Goal: Task Accomplishment & Management: Use online tool/utility

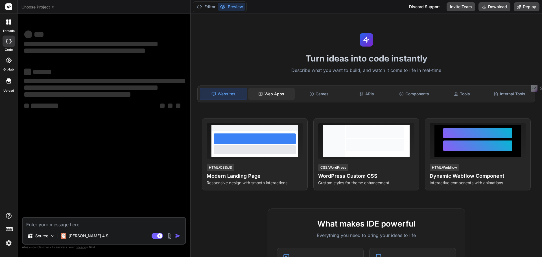
click at [276, 93] on div "Web Apps" at bounding box center [271, 94] width 47 height 12
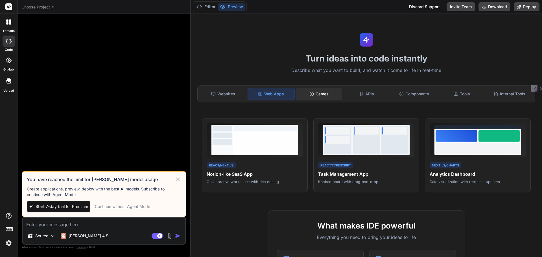
type textarea "x"
click at [320, 94] on div "Games" at bounding box center [319, 94] width 47 height 12
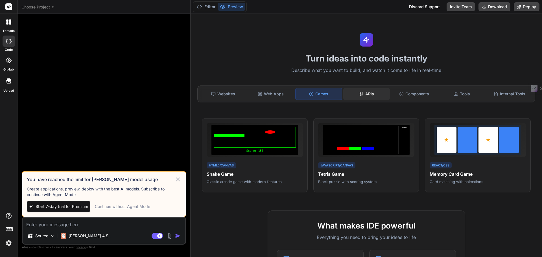
click at [363, 92] on div "APIs" at bounding box center [366, 94] width 47 height 12
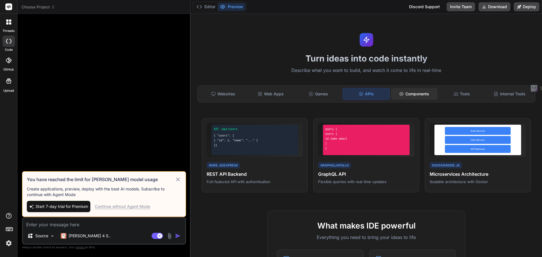
click at [407, 94] on div "Components" at bounding box center [414, 94] width 47 height 12
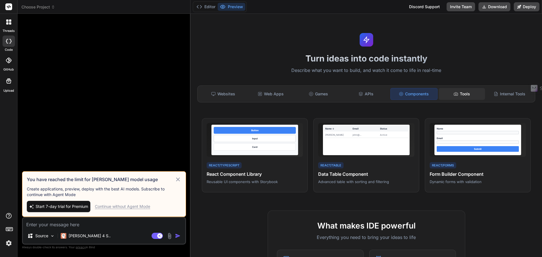
click at [457, 94] on div "Tools" at bounding box center [462, 94] width 47 height 12
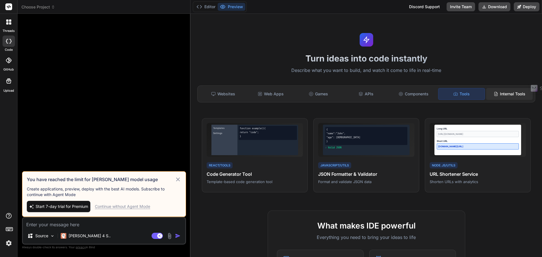
click at [509, 94] on div "Internal Tools" at bounding box center [509, 94] width 47 height 12
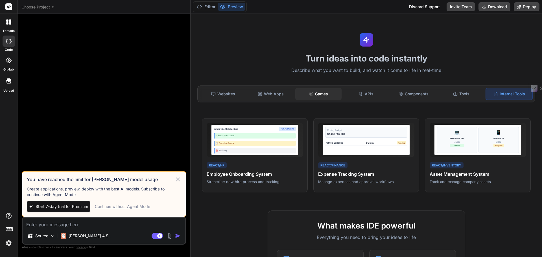
click at [328, 97] on div "Games" at bounding box center [318, 94] width 47 height 12
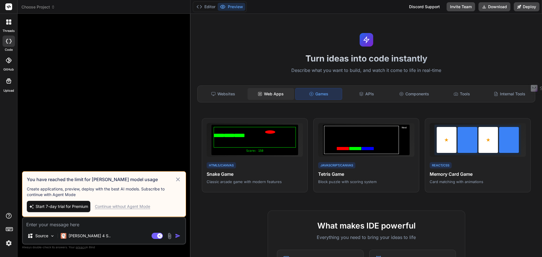
click at [279, 96] on div "Web Apps" at bounding box center [271, 94] width 47 height 12
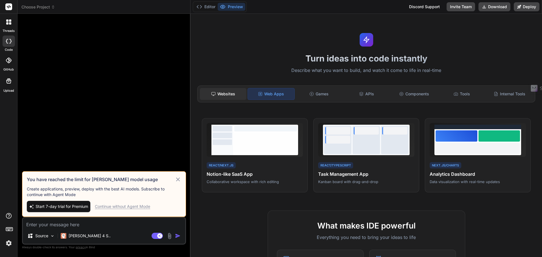
click at [236, 94] on div "Websites" at bounding box center [223, 94] width 47 height 12
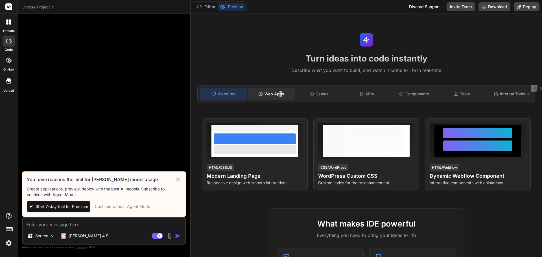
click at [280, 93] on div "Web Apps" at bounding box center [271, 94] width 47 height 12
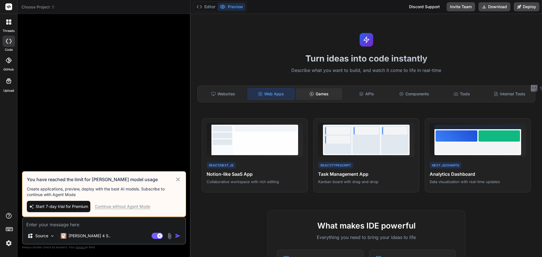
click at [337, 92] on div "Games" at bounding box center [319, 94] width 47 height 12
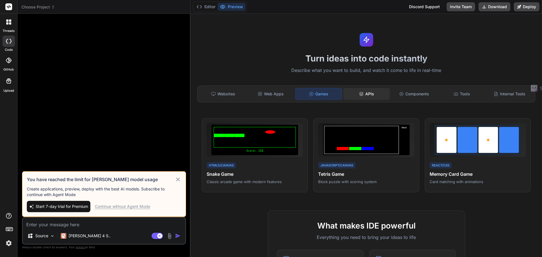
click at [367, 93] on div "APIs" at bounding box center [366, 94] width 47 height 12
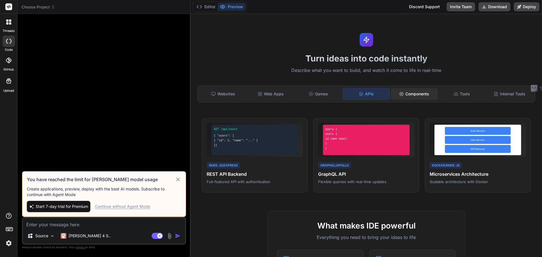
click at [406, 92] on div "Components" at bounding box center [414, 94] width 47 height 12
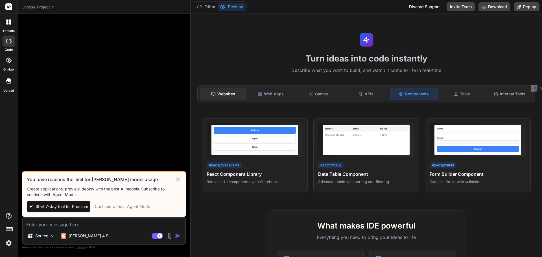
click at [229, 90] on div "Websites" at bounding box center [223, 94] width 47 height 12
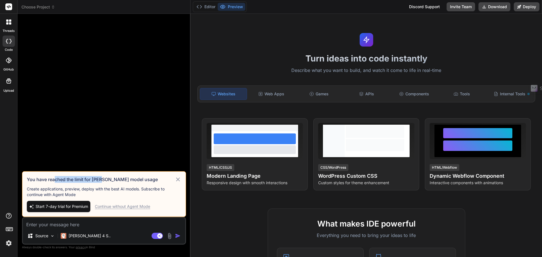
drag, startPoint x: 76, startPoint y: 180, endPoint x: 103, endPoint y: 180, distance: 26.8
click at [103, 180] on h3 "You have reached the limit for [PERSON_NAME] model usage" at bounding box center [101, 179] width 148 height 7
click at [117, 180] on h3 "You have reached the limit for [PERSON_NAME] model usage" at bounding box center [101, 179] width 148 height 7
click at [10, 246] on img at bounding box center [9, 244] width 10 height 10
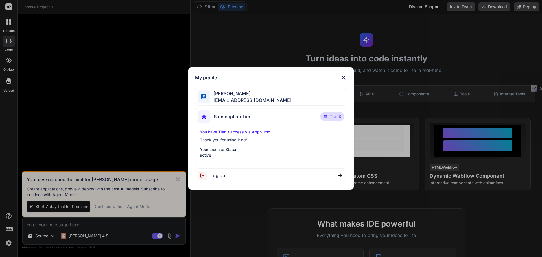
click at [344, 75] on img at bounding box center [343, 77] width 7 height 7
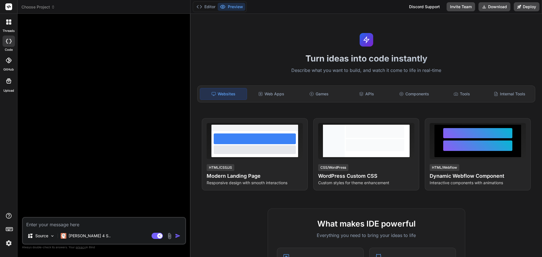
type textarea "x"
click at [84, 228] on textarea at bounding box center [104, 223] width 162 height 10
click at [38, 5] on span "Choose Project" at bounding box center [38, 7] width 34 height 6
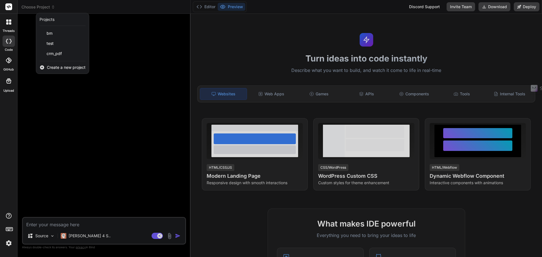
click at [64, 68] on span "Create a new project" at bounding box center [66, 68] width 39 height 6
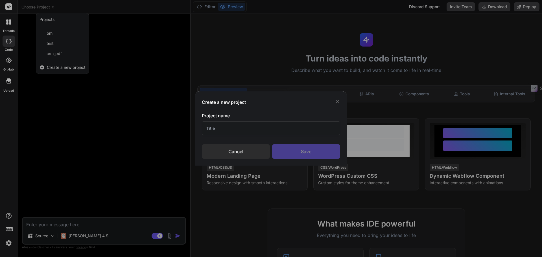
click at [218, 129] on input "text" at bounding box center [271, 128] width 138 height 14
type input "wp plugin"
click at [306, 152] on div "Save" at bounding box center [306, 151] width 68 height 15
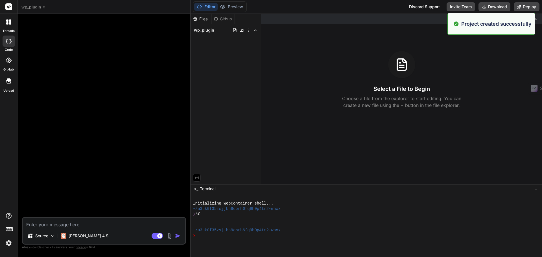
click at [81, 226] on textarea at bounding box center [104, 223] width 162 height 10
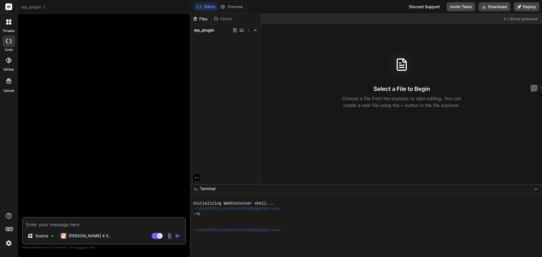
type textarea "x"
type textarea "e"
type textarea "x"
type textarea "ers"
type textarea "x"
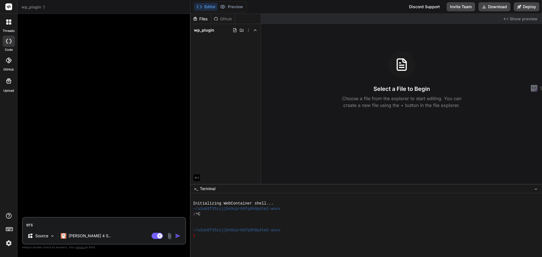
type textarea "erst"
type textarea "x"
type textarea "erste"
type textarea "x"
type textarea "erstel"
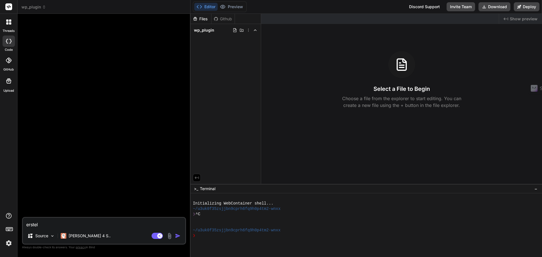
type textarea "x"
type textarea "erstell"
type textarea "x"
type textarea "erstelle"
type textarea "x"
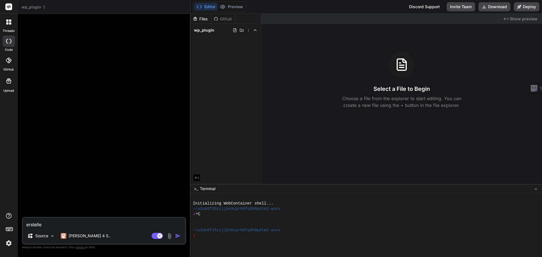
type textarea "erstelle"
type textarea "x"
type textarea "erstelle m"
type textarea "x"
type textarea "erstelle mi"
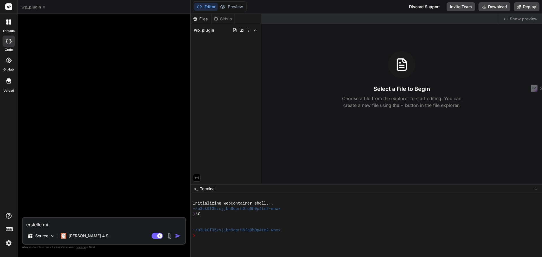
type textarea "x"
type textarea "erstelle mir"
type textarea "x"
type textarea "erstelle mir"
type textarea "x"
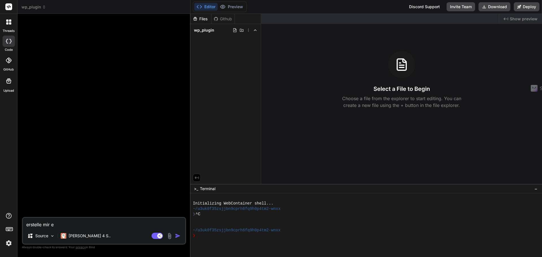
type textarea "erstelle mir ei"
type textarea "x"
type textarea "erstelle mir ein"
type textarea "x"
type textarea "erstelle mir eine"
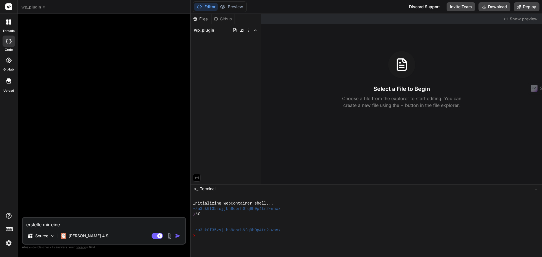
type textarea "x"
type textarea "erstelle mir eine"
type textarea "x"
type textarea "erstelle mir eine o"
type textarea "x"
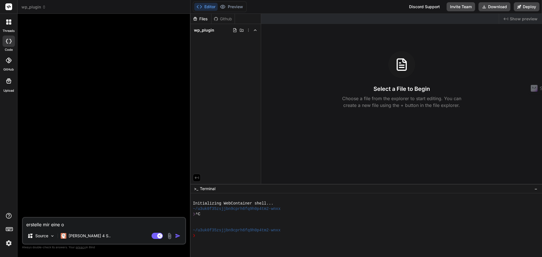
type textarea "erstelle mir eine or"
type textarea "x"
type textarea "erstelle mir eine o"
type textarea "x"
type textarea "erstelle mir eine"
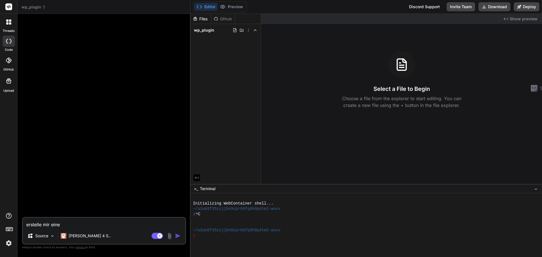
type textarea "x"
type textarea "erstelle mir eine wo"
type textarea "x"
type textarea "erstelle mir eine wor"
type textarea "x"
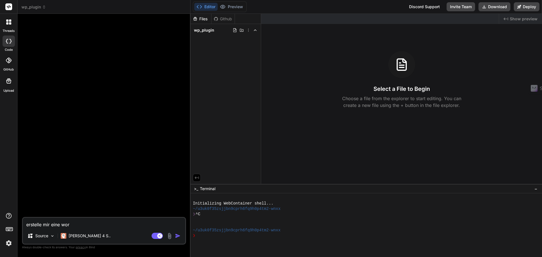
type textarea "erstelle mir eine word"
type textarea "x"
type textarea "erstelle mir eine wordp"
type textarea "x"
type textarea "erstelle mir eine wordpr"
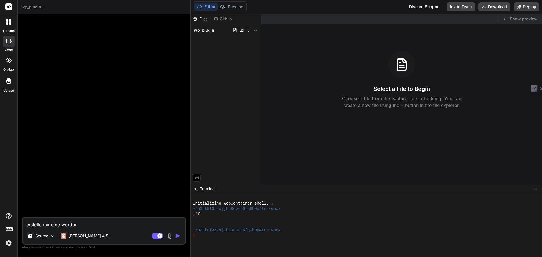
type textarea "x"
type textarea "erstelle mir eine wordpre"
type textarea "x"
type textarea "erstelle mir eine wordpres"
type textarea "x"
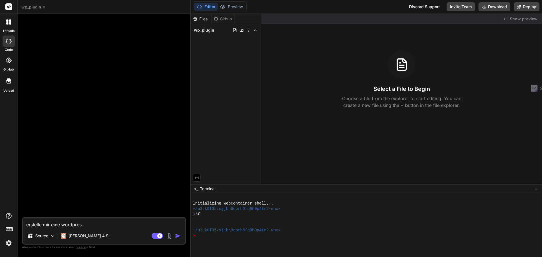
type textarea "erstelle mir eine wordpress"
type textarea "x"
type textarea "erstelle mir eine wordpress"
type textarea "x"
type textarea "erstelle mir eine wordpress o"
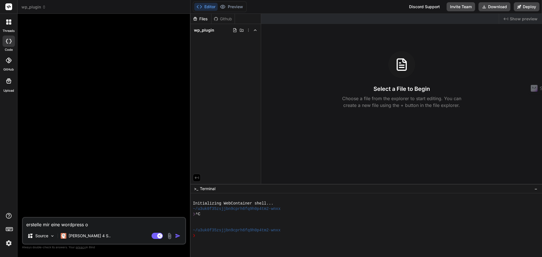
type textarea "x"
type textarea "erstelle mir eine wordpress"
type textarea "x"
type textarea "erstelle mir eine wordpress p"
type textarea "x"
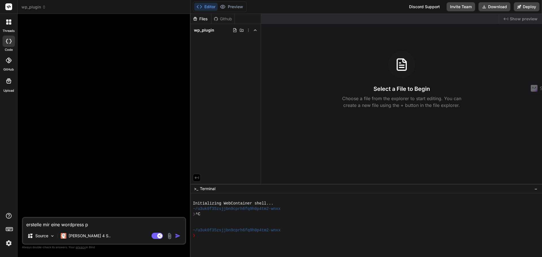
type textarea "erstelle mir eine wordpress pl"
type textarea "x"
type textarea "erstelle mir eine wordpress plu"
type textarea "x"
type textarea "erstelle mir eine wordpress plugi"
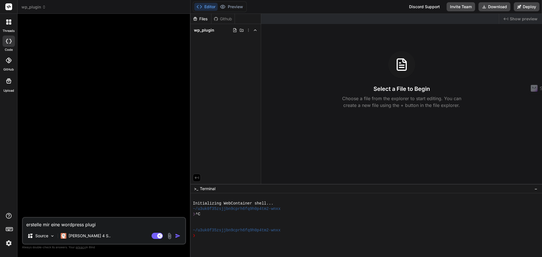
type textarea "x"
type textarea "erstelle mir eine wordpress plugin"
type textarea "x"
type textarea "erstelle mir eine wordpress plugin"
type textarea "x"
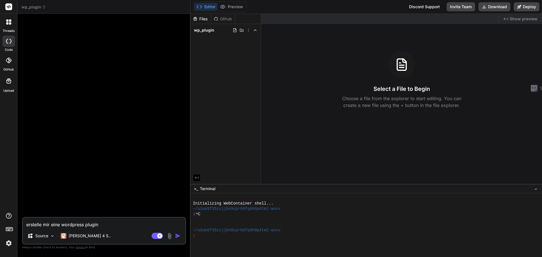
type textarea "erstelle mir eine wordpress plugin d"
type textarea "x"
type textarea "erstelle mir eine wordpress plugin da"
type textarea "x"
type textarea "erstelle mir eine wordpress plugin das"
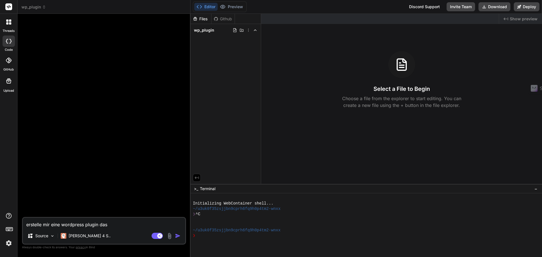
type textarea "x"
type textarea "erstelle mir eine wordpress plugin das m"
type textarea "x"
type textarea "erstelle mir eine wordpress plugin das mi"
type textarea "x"
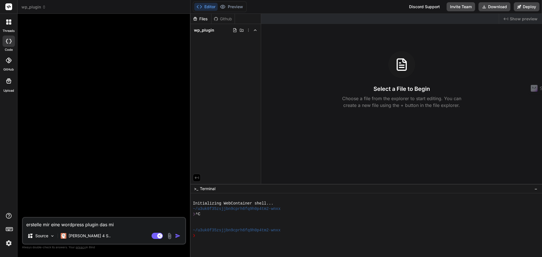
type textarea "erstelle mir eine wordpress plugin das mit"
type textarea "x"
type textarea "erstelle mir eine wordpress plugin das mit"
type textarea "x"
type textarea "erstelle mir eine wordpress plugin das mit di"
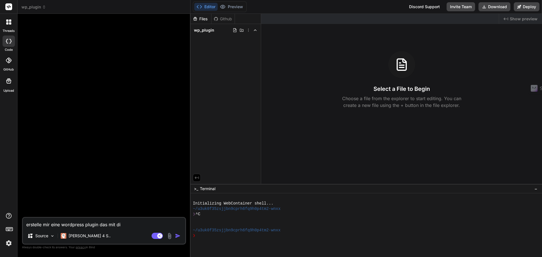
type textarea "x"
type textarea "erstelle mir eine wordpress plugin das mit div"
type textarea "x"
type textarea "erstelle mir eine wordpress plugin das mit divi"
type textarea "x"
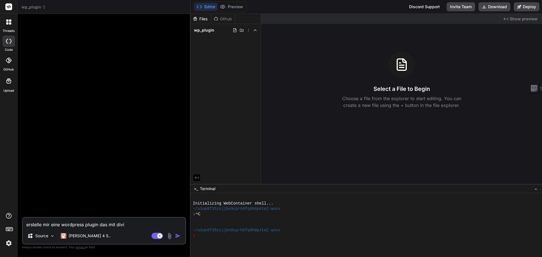
type textarea "erstelle mir eine wordpress plugin das mit divi"
type textarea "x"
type textarea "erstelle mir eine wordpress plugin das mit divi t"
type textarea "x"
type textarea "erstelle mir eine wordpress plugin das mit divi the"
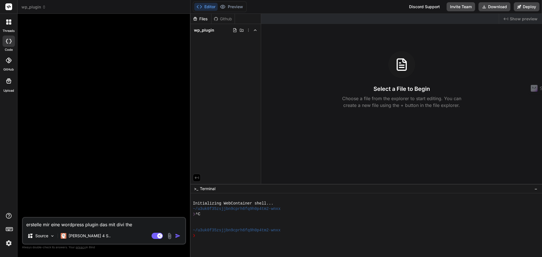
type textarea "x"
type textarea "erstelle mir eine wordpress plugin das mit divi them"
type textarea "x"
type textarea "erstelle mir eine wordpress plugin das mit divi theme"
type textarea "x"
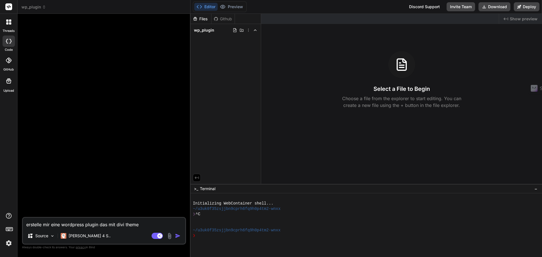
type textarea "erstelle mir eine wordpress plugin das mit divi theme"
type textarea "x"
type textarea "erstelle mir eine wordpress plugin das mit divi theme h"
type textarea "x"
type textarea "erstelle mir eine wordpress plugin das mit divi theme ha"
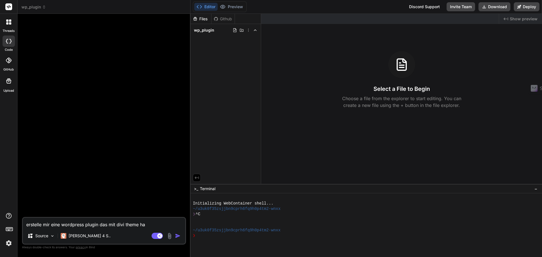
type textarea "x"
type textarea "erstelle mir eine wordpress plugin das mit divi theme har"
type textarea "x"
type textarea "erstelle mir eine wordpress plugin das mit divi theme harm"
type textarea "x"
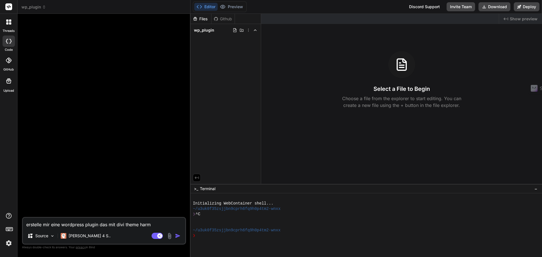
type textarea "erstelle mir eine wordpress plugin das mit divi theme harmo"
type textarea "x"
type textarea "erstelle mir eine wordpress plugin das mit divi theme harmon"
type textarea "x"
type textarea "erstelle mir eine wordpress plugin das mit divi theme harmoni"
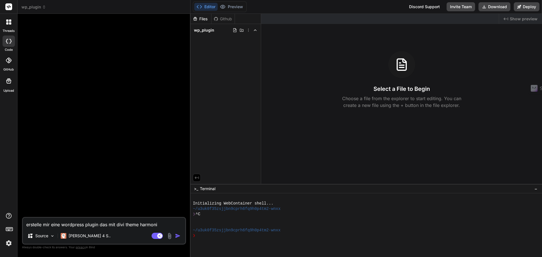
type textarea "x"
type textarea "erstelle mir eine wordpress plugin das mit divi theme harmonie"
type textarea "x"
type textarea "erstelle mir eine wordpress plugin das mit divi theme harmonier"
type textarea "x"
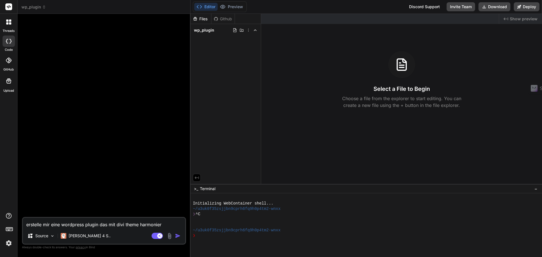
type textarea "erstelle mir eine wordpress plugin das mit divi theme harmoniert"
type textarea "x"
type textarea "erstelle mir eine wordpress plugin das mit divi theme harmoniert."
type textarea "x"
type textarea "erstelle mir eine wordpress plugin das mit divi theme harmoniert."
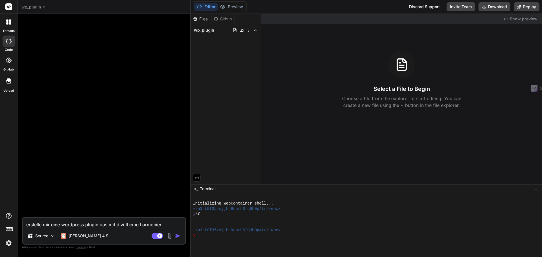
type textarea "x"
type textarea "erstelle mir eine wordpress plugin das mit divi theme harmoniert. e"
type textarea "x"
type textarea "erstelle mir eine wordpress plugin das mit divi theme harmoniert. es"
type textarea "x"
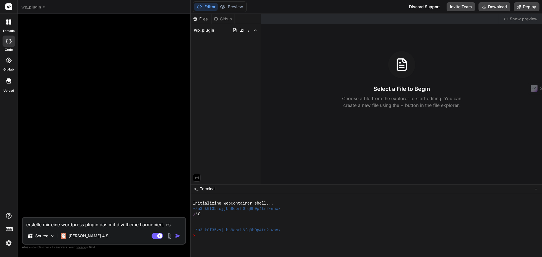
type textarea "erstelle mir eine wordpress plugin das mit divi theme harmoniert. es w"
type textarea "x"
type textarea "erstelle mir eine wordpress plugin das mit divi theme harmoniert. es"
type textarea "x"
type textarea "erstelle mir eine wordpress plugin das mit divi theme harmoniert. es so"
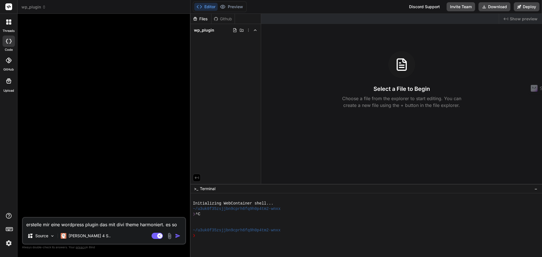
type textarea "x"
type textarea "erstelle mir eine wordpress plugin das mit divi theme harmoniert. es sol"
type textarea "x"
type textarea "erstelle mir eine wordpress plugin das mit divi theme harmoniert. es soll"
type textarea "x"
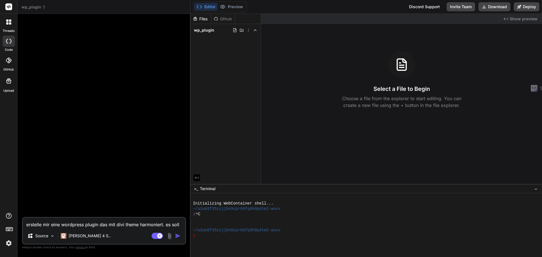
type textarea "erstelle mir eine wordpress plugin das mit divi theme harmoniert. es soll"
type textarea "x"
type textarea "erstelle mir eine wordpress plugin das mit divi theme harmoniert. es soll e"
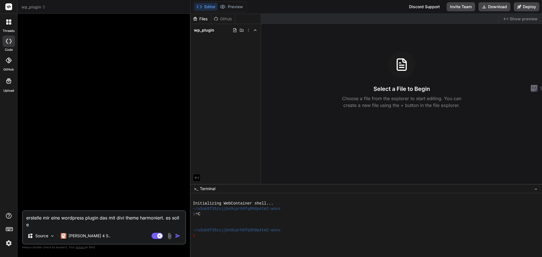
type textarea "x"
type textarea "erstelle mir eine wordpress plugin das mit divi theme harmoniert. es soll ei"
type textarea "x"
type textarea "erstelle mir eine wordpress plugin das mit divi theme harmoniert. es soll ein"
type textarea "x"
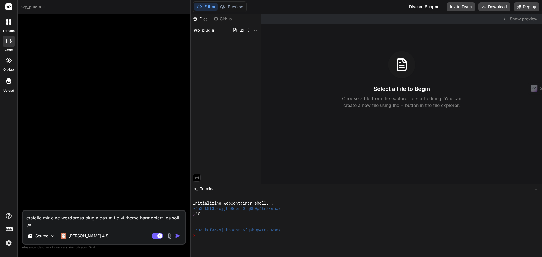
type textarea "erstelle mir eine wordpress plugin das mit divi theme harmoniert. es soll eine"
type textarea "x"
type textarea "erstelle mir eine wordpress plugin das mit divi theme harmoniert. es soll eine"
type textarea "x"
type textarea "erstelle mir eine wordpress plugin das mit divi theme harmoniert. es soll eine"
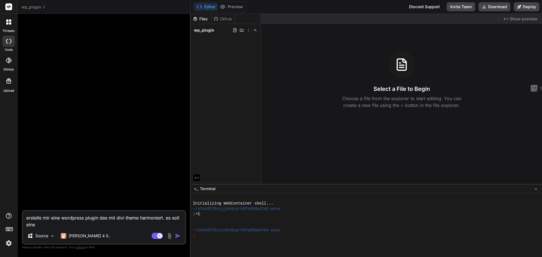
type textarea "x"
type textarea "erstelle mir eine wordpress plugin das mit divi theme harmoniert. es soll ein"
type textarea "x"
type textarea "erstelle mir eine wordpress plugin das mit divi theme harmoniert. es soll ein"
type textarea "x"
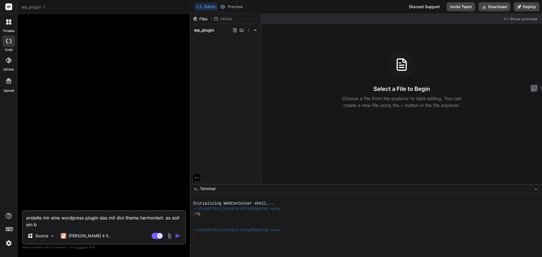
type textarea "erstelle mir eine wordpress plugin das mit divi theme harmoniert. es soll ein bu"
type textarea "x"
type textarea "erstelle mir eine wordpress plugin das mit divi theme harmoniert. es soll ein b…"
type textarea "x"
type textarea "erstelle mir eine wordpress plugin das mit divi theme harmoniert. es soll ein b…"
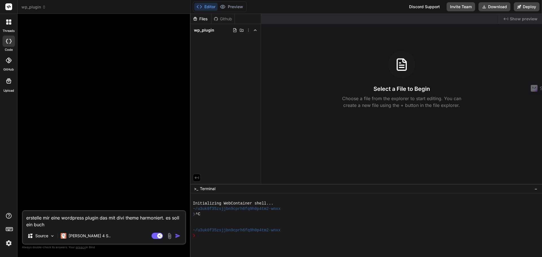
type textarea "x"
type textarea "erstelle mir eine wordpress plugin das mit divi theme harmoniert. es soll ein b…"
type textarea "x"
type textarea "erstelle mir eine wordpress plugin das mit divi theme harmoniert. es soll ein b…"
type textarea "x"
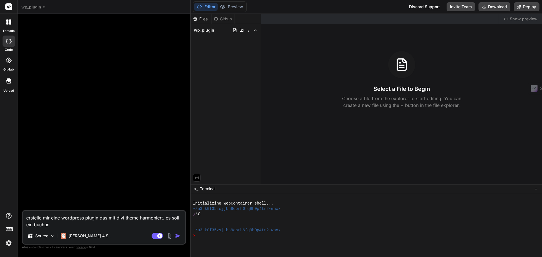
type textarea "erstelle mir eine wordpress plugin das mit divi theme harmoniert. es soll ein b…"
type textarea "x"
type textarea "erstelle mir eine wordpress plugin das mit divi theme harmoniert. es soll ein b…"
type textarea "x"
type textarea "erstelle mir eine wordpress plugin das mit divi theme harmoniert. es soll ein b…"
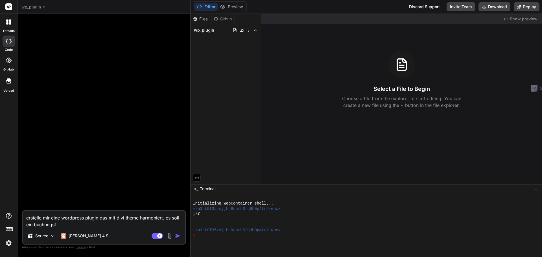
type textarea "x"
type textarea "erstelle mir eine wordpress plugin das mit divi theme harmoniert. es soll ein b…"
type textarea "x"
type textarea "erstelle mir eine wordpress plugin das mit divi theme harmoniert. es soll ein b…"
type textarea "x"
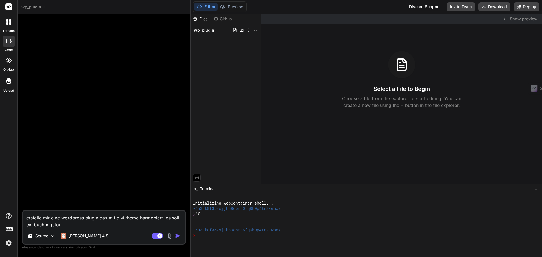
type textarea "erstelle mir eine wordpress plugin das mit divi theme harmoniert. es soll ein b…"
type textarea "x"
type textarea "erstelle mir eine wordpress plugin das mit divi theme harmoniert. es soll ein b…"
type textarea "x"
type textarea "erstelle mir eine wordpress plugin das mit divi theme harmoniert. es soll ein b…"
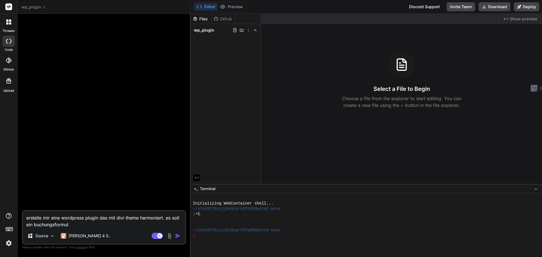
type textarea "x"
type textarea "erstelle mir eine wordpress plugin das mit divi theme harmoniert. es soll ein b…"
type textarea "x"
type textarea "erstelle mir eine wordpress plugin das mit divi theme harmoniert. es soll ein b…"
type textarea "x"
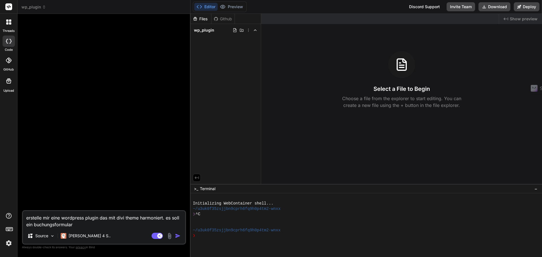
type textarea "erstelle mir eine wordpress plugin das mit divi theme harmoniert. es soll ein b…"
type textarea "x"
type textarea "erstelle mir eine wordpress plugin das mit divi theme harmoniert. es soll ein b…"
type textarea "x"
type textarea "erstelle mir eine wordpress plugin das mit divi theme harmoniert. es soll ein b…"
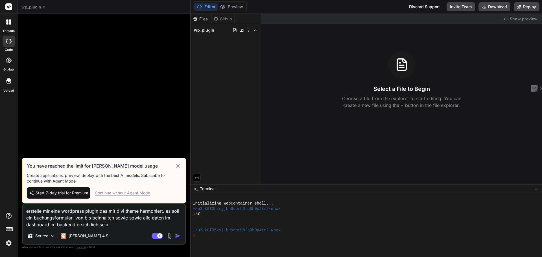
click at [114, 194] on div "Continue without Agent Mode" at bounding box center [122, 193] width 55 height 6
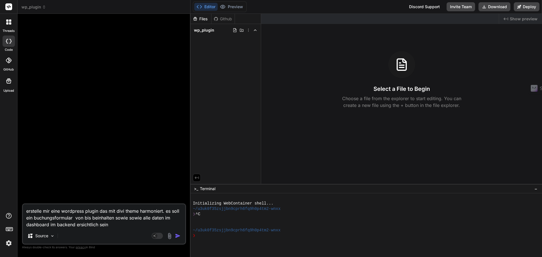
click at [178, 235] on img "button" at bounding box center [178, 236] width 6 height 6
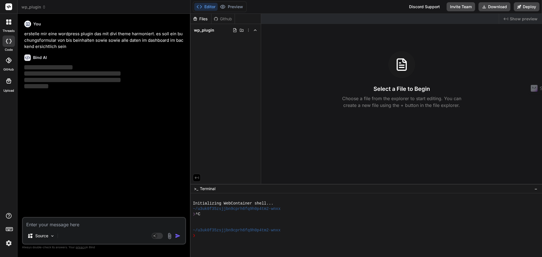
click at [97, 226] on textarea at bounding box center [104, 223] width 162 height 10
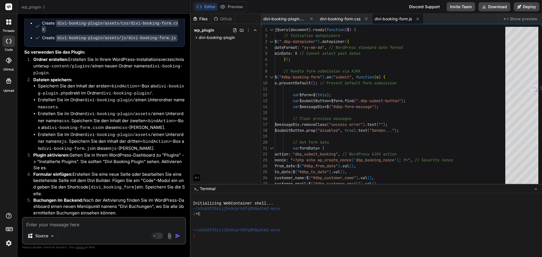
scroll to position [193, 0]
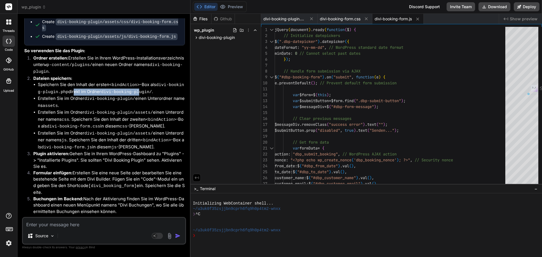
drag, startPoint x: 91, startPoint y: 84, endPoint x: 132, endPoint y: 84, distance: 41.8
click at [132, 84] on li "Speichern Sie den Inhalt der ersten <bindAction> -Box als divi-booking-plugin.p…" at bounding box center [111, 89] width 147 height 14
click at [141, 90] on code "divi-booking-plugin/" at bounding box center [126, 92] width 51 height 5
click at [195, 39] on icon at bounding box center [196, 37] width 5 height 5
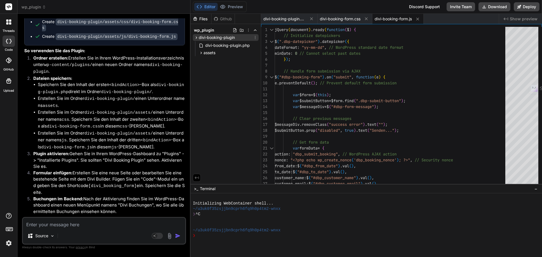
click at [195, 38] on icon at bounding box center [196, 37] width 5 height 5
drag, startPoint x: 221, startPoint y: 35, endPoint x: 218, endPoint y: 51, distance: 15.5
click at [217, 51] on div "Files Github wp_plugin divi-booking-plugin divi-booking-plugin.php assets css d…" at bounding box center [226, 99] width 71 height 170
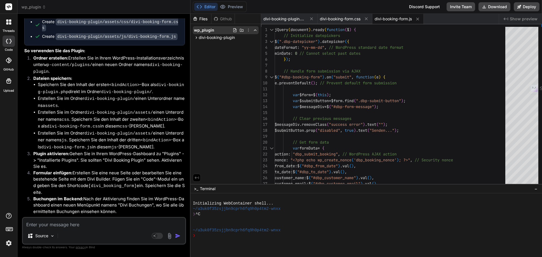
click at [248, 30] on icon at bounding box center [248, 30] width 5 height 5
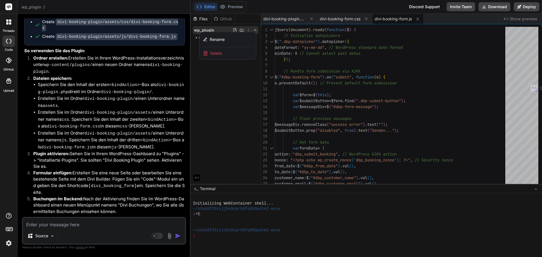
click at [229, 101] on div at bounding box center [367, 135] width 352 height 243
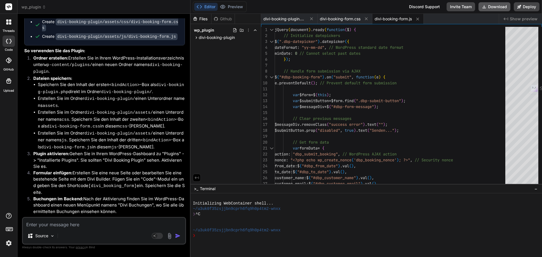
click at [499, 5] on button "Download" at bounding box center [495, 6] width 32 height 9
drag, startPoint x: 89, startPoint y: 172, endPoint x: 130, endPoint y: 171, distance: 40.7
click at [130, 171] on li "Formular einfügen: Erstellen Sie eine neue Seite oder bearbeiten Sie eine beste…" at bounding box center [107, 183] width 156 height 26
copy code "[divi_booking_form]"
